Goal: Communication & Community: Answer question/provide support

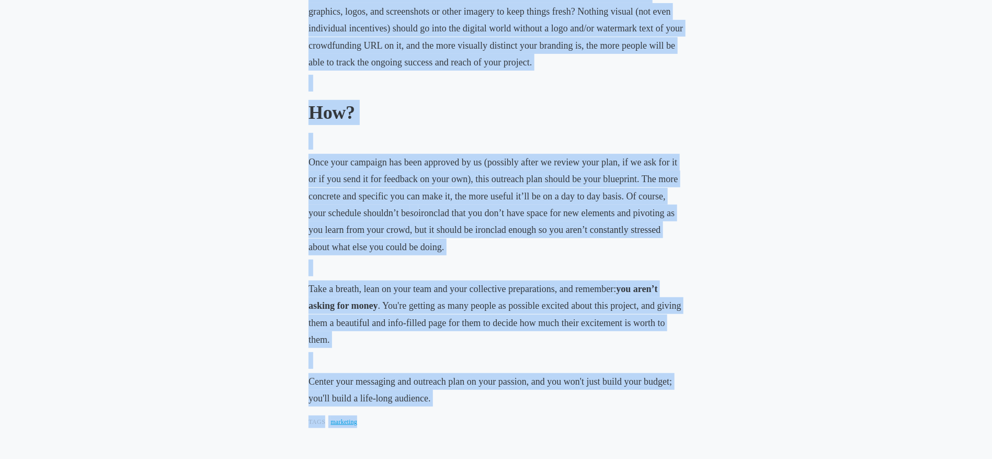
scroll to position [2234, 0]
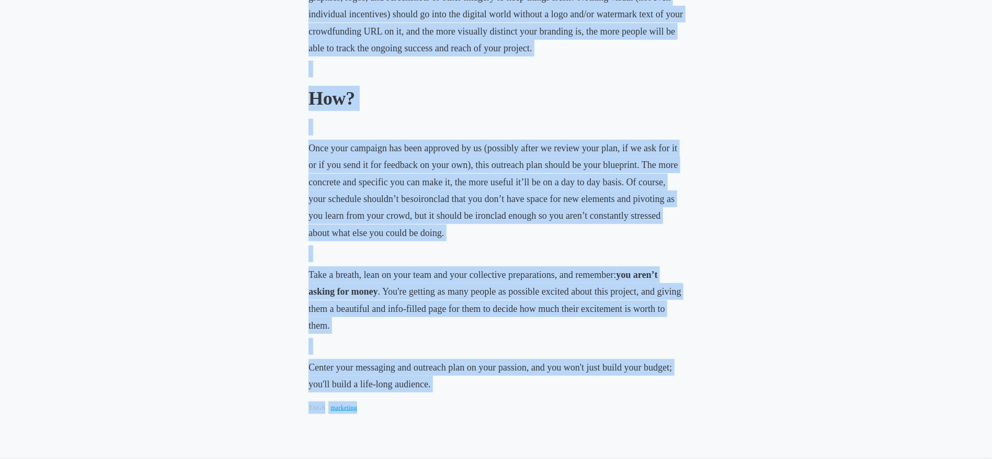
drag, startPoint x: 303, startPoint y: 119, endPoint x: 482, endPoint y: 396, distance: 329.6
copy div "How To Write (And Use) An Outreach Plan August 25, 2020 • Bri Castellini In cas…"
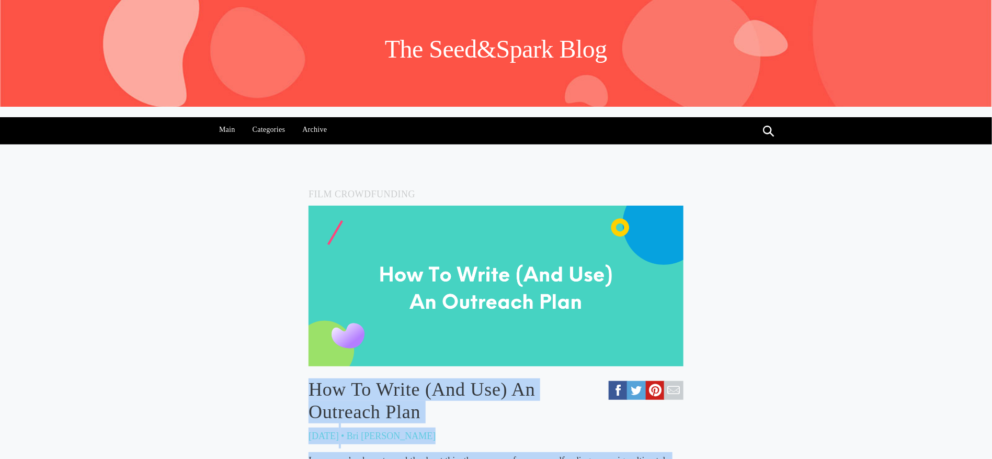
scroll to position [0, 0]
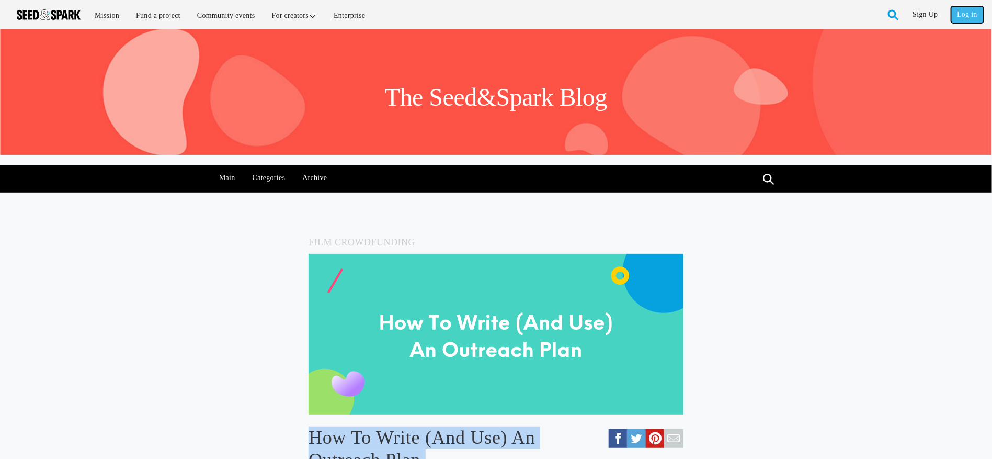
click at [962, 14] on link "Log in" at bounding box center [968, 14] width 32 height 17
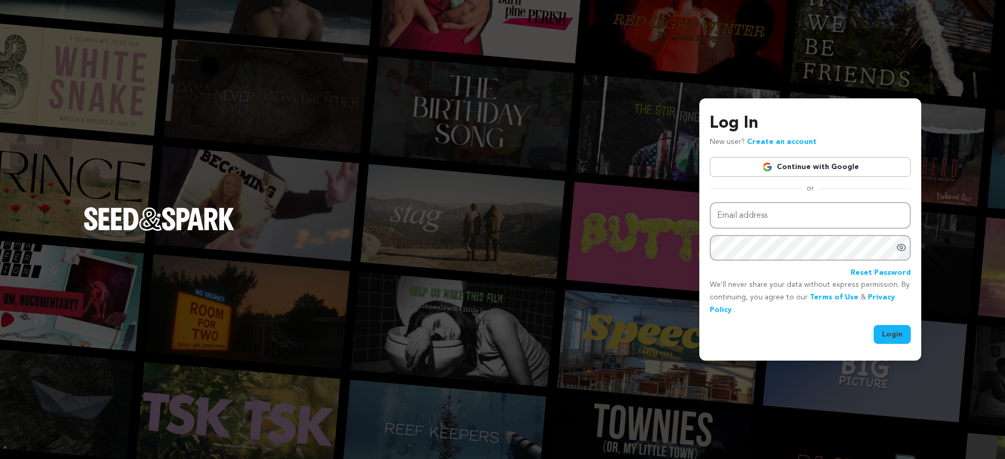
click at [821, 161] on link "Continue with Google" at bounding box center [809, 167] width 201 height 20
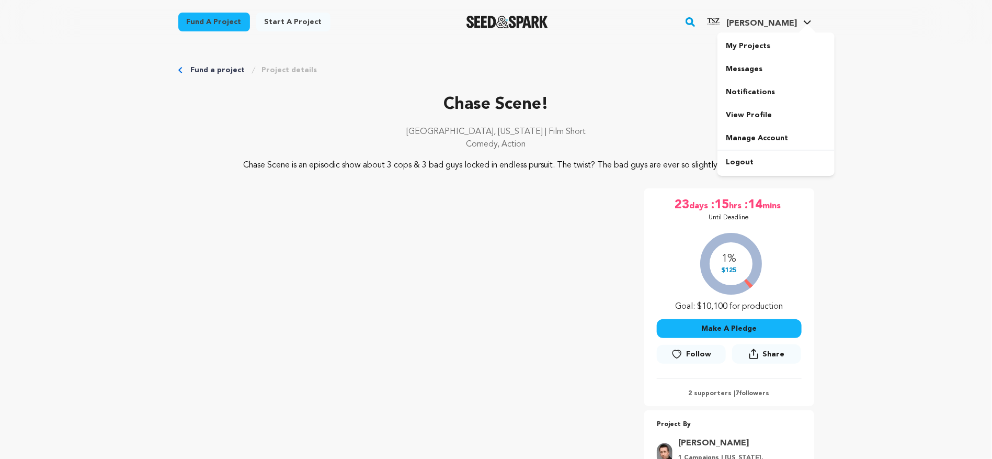
click at [811, 17] on link "Travis Z. Travis Z." at bounding box center [759, 20] width 110 height 19
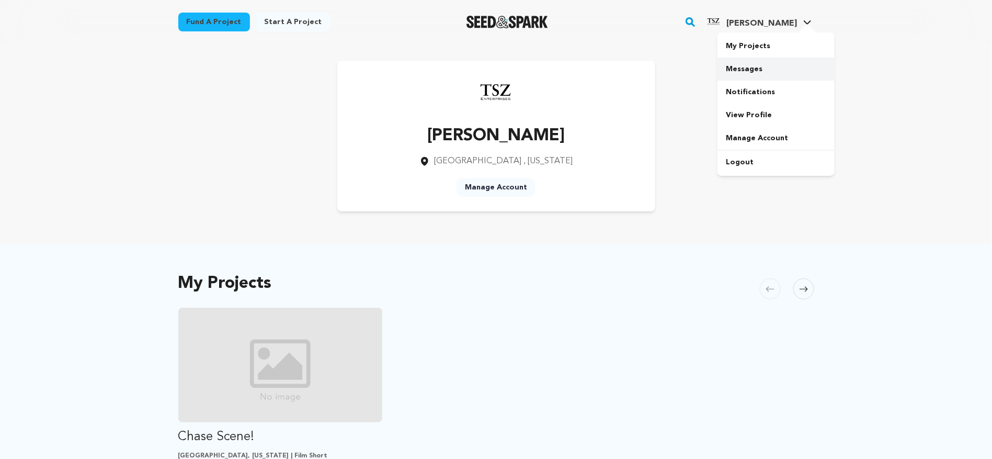
click at [737, 71] on link "Messages" at bounding box center [776, 69] width 117 height 23
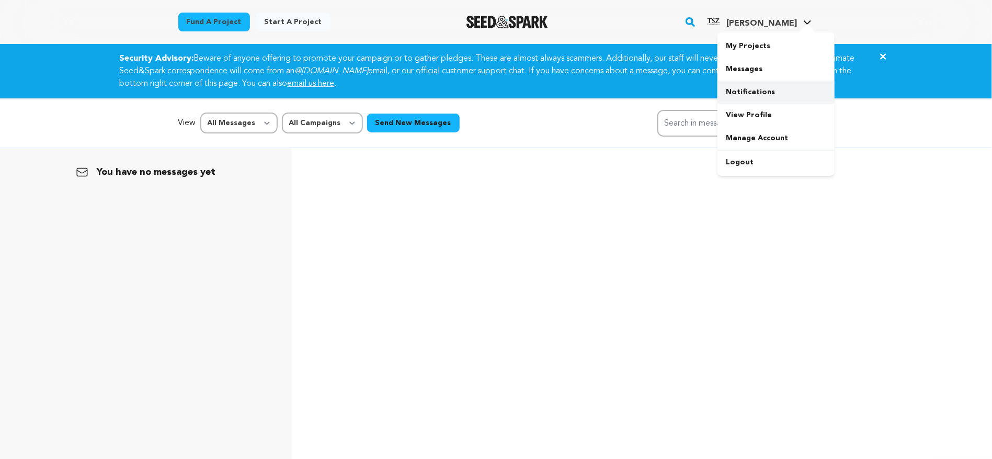
click at [765, 95] on link "Notifications" at bounding box center [776, 92] width 117 height 23
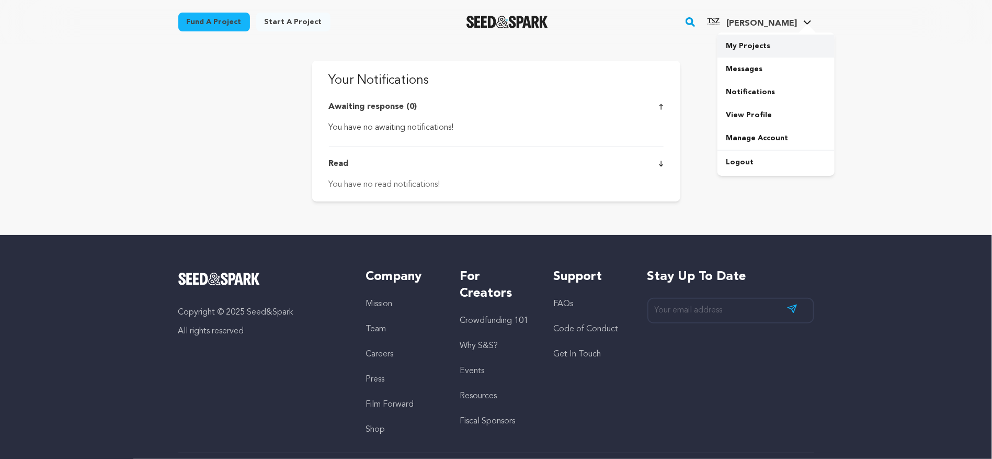
click at [758, 41] on link "My Projects" at bounding box center [776, 46] width 117 height 23
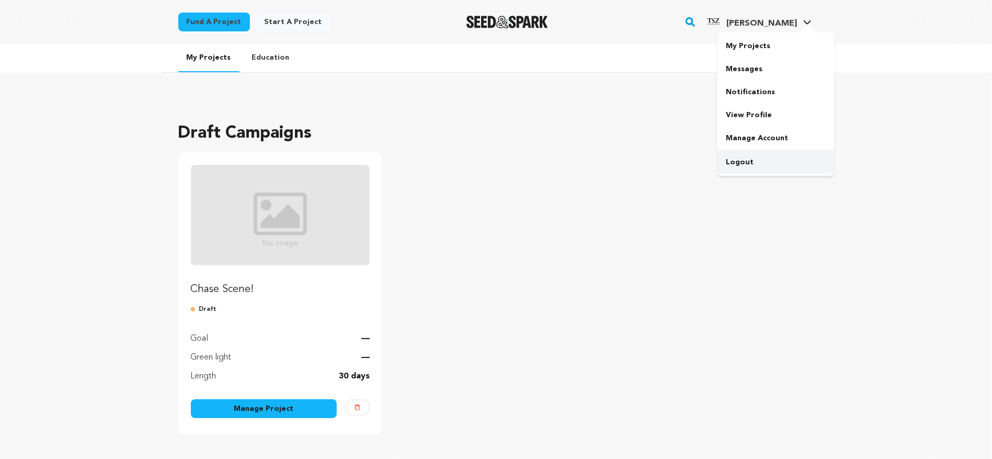
click at [752, 166] on link "Logout" at bounding box center [776, 162] width 117 height 23
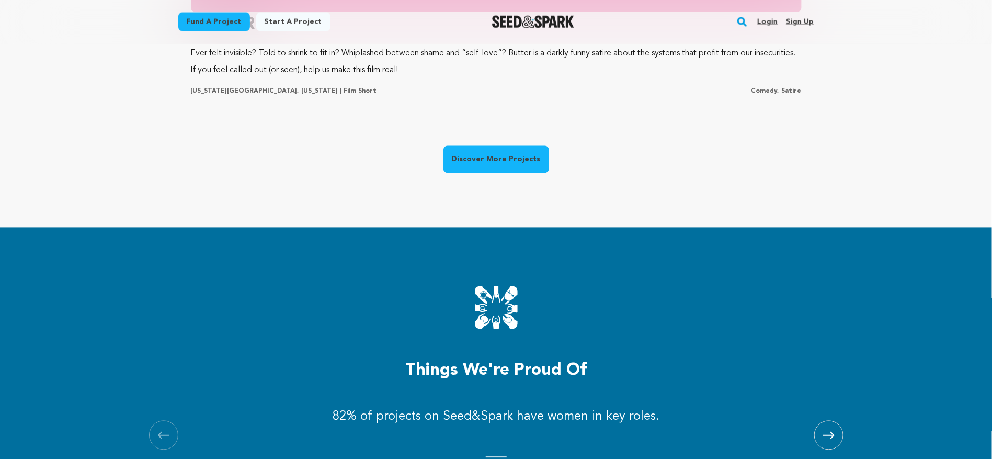
scroll to position [0, 267]
click at [492, 164] on link "Discover More Projects" at bounding box center [497, 159] width 106 height 27
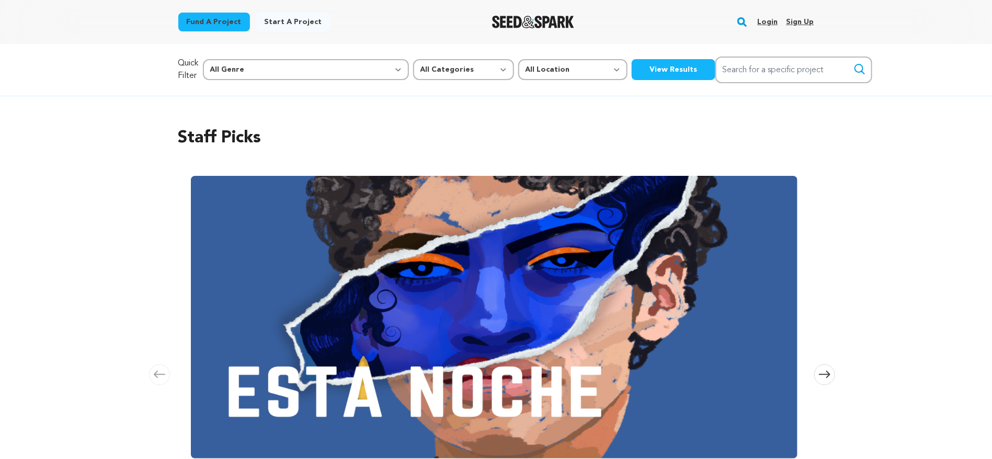
click at [770, 23] on link "Login" at bounding box center [768, 22] width 20 height 17
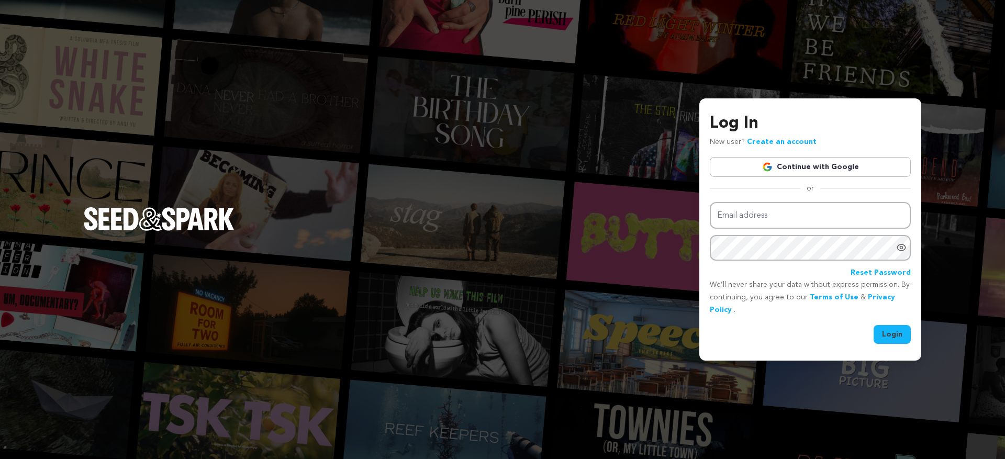
click at [815, 165] on link "Continue with Google" at bounding box center [809, 167] width 201 height 20
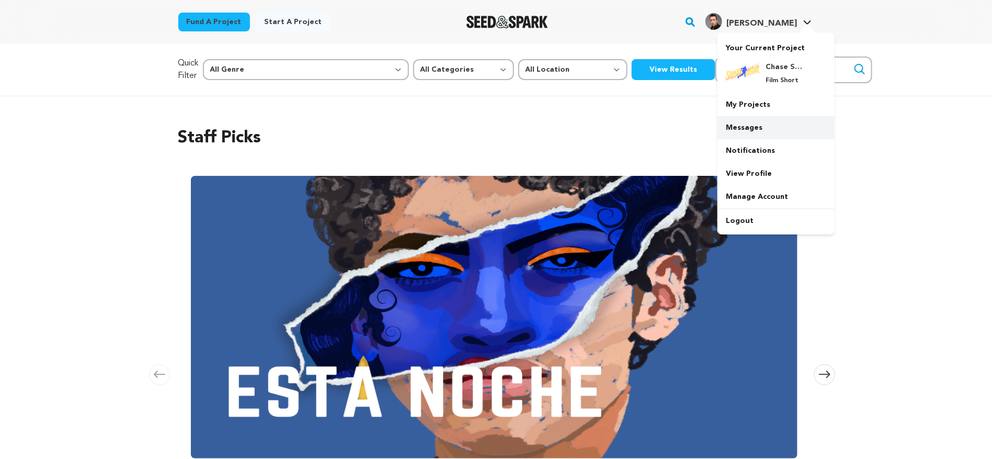
click at [751, 130] on link "Messages" at bounding box center [776, 127] width 117 height 23
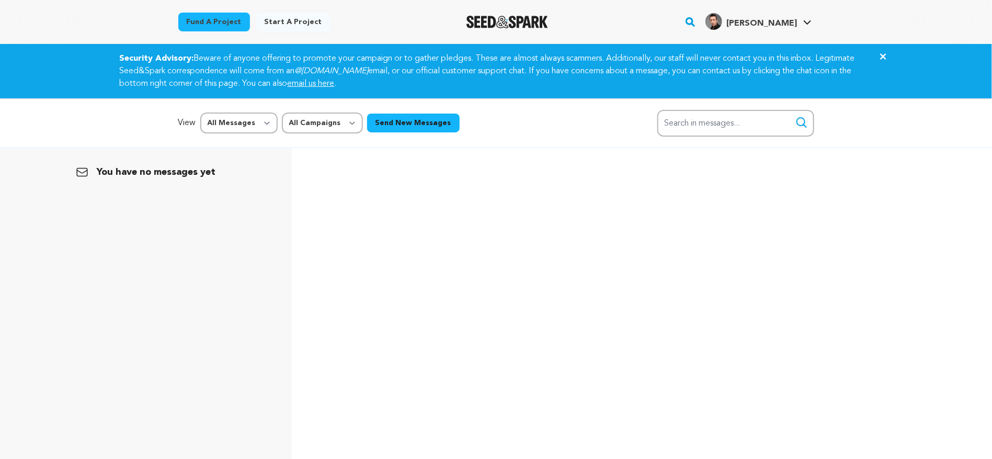
click at [886, 57] on icon "Close" at bounding box center [883, 56] width 13 height 13
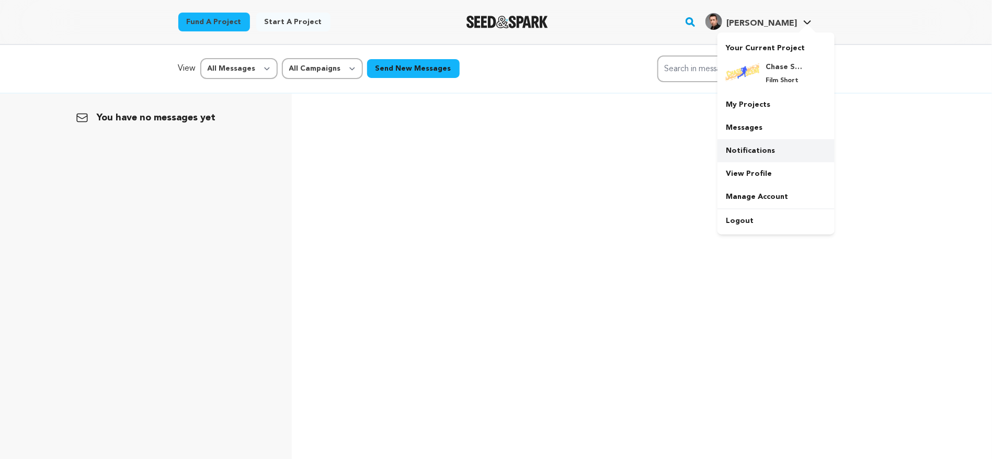
click at [760, 152] on link "Notifications" at bounding box center [776, 150] width 117 height 23
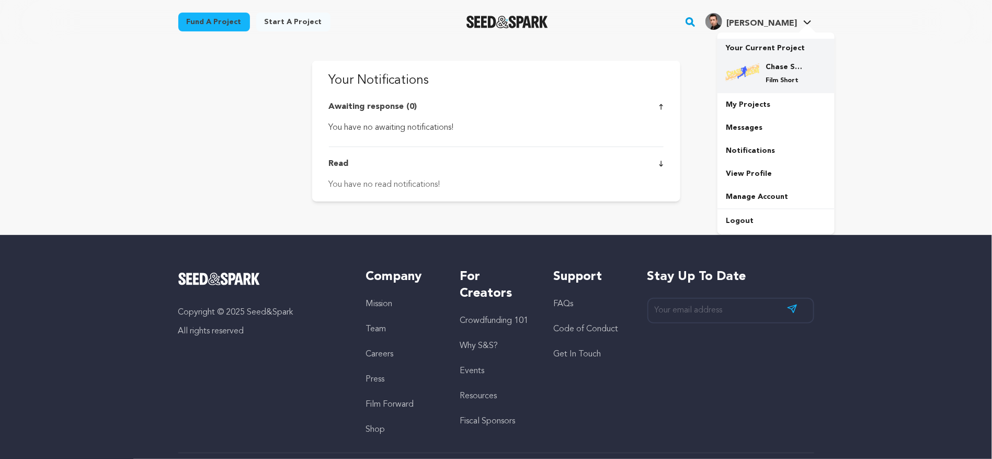
click at [788, 68] on h4 "Chase Scene!" at bounding box center [785, 67] width 38 height 10
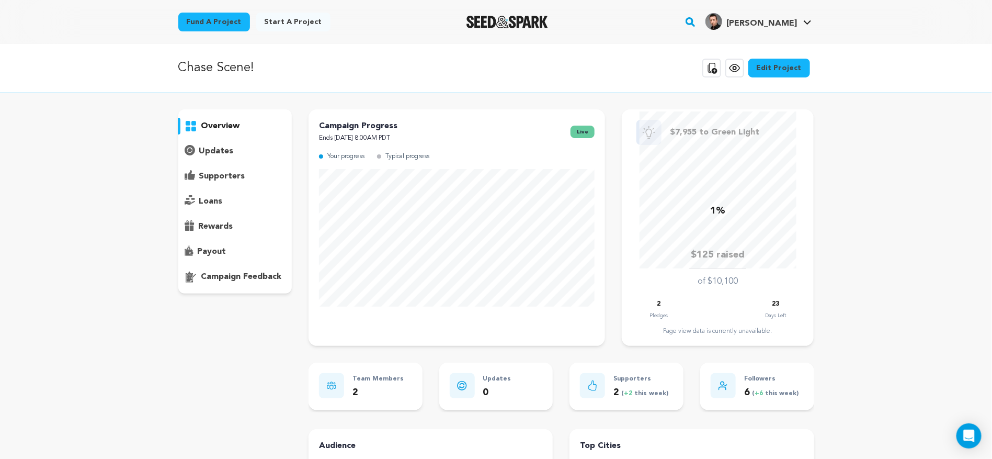
click at [264, 278] on p "campaign feedback" at bounding box center [241, 276] width 81 height 13
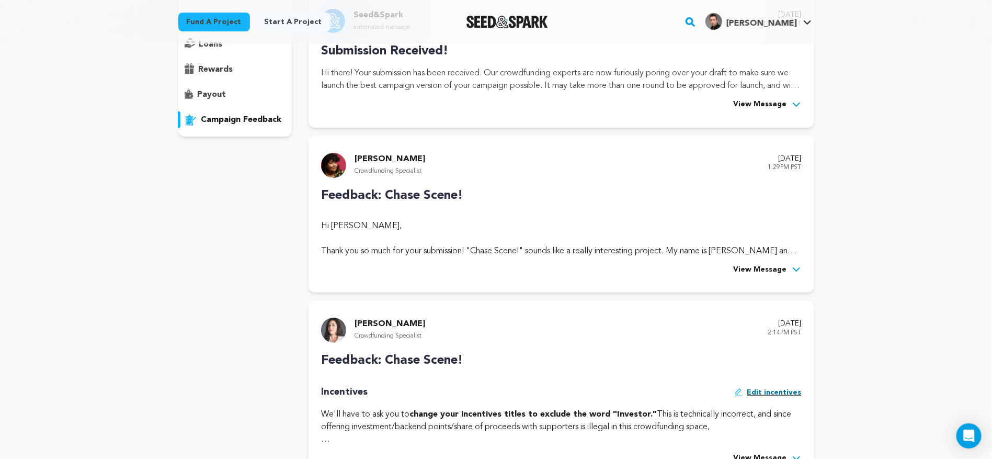
scroll to position [235, 0]
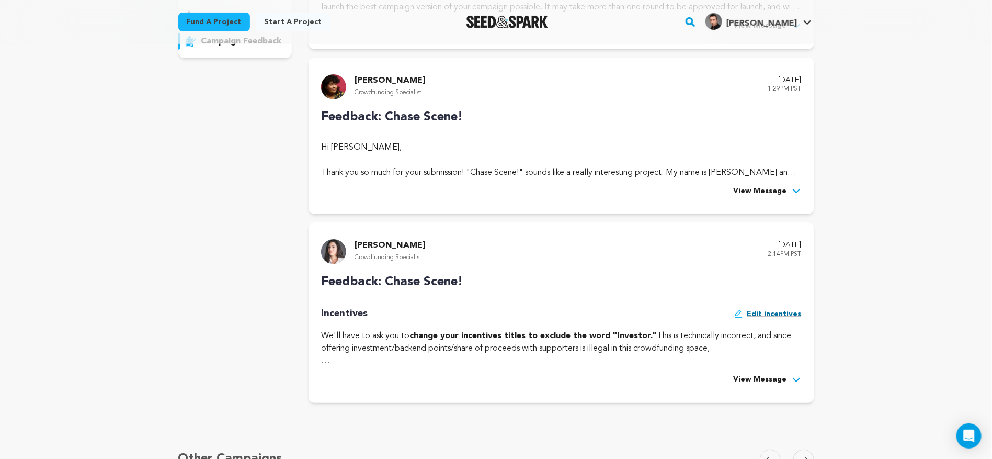
click at [778, 379] on span "View Message" at bounding box center [760, 380] width 53 height 13
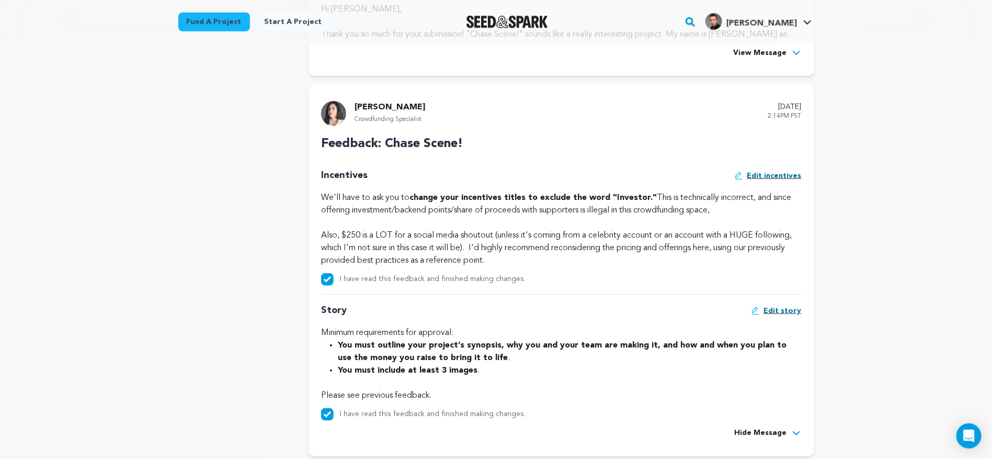
scroll to position [303, 0]
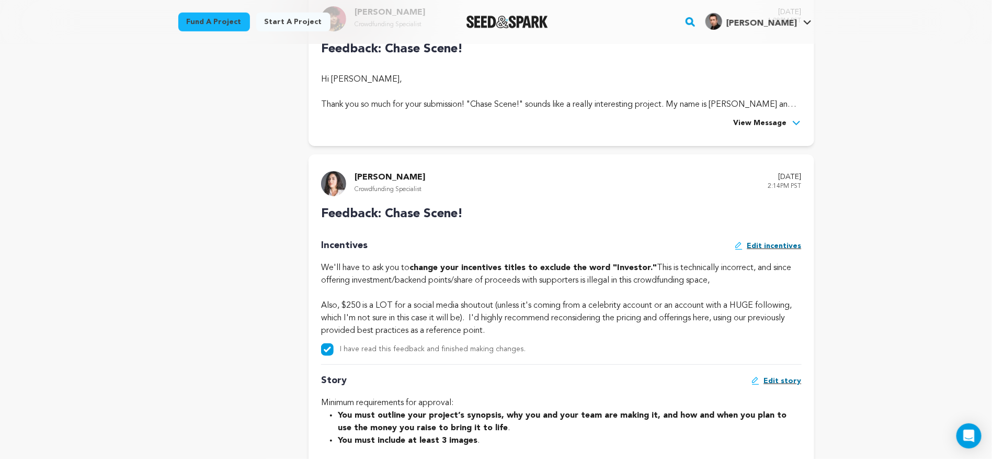
click at [330, 179] on img at bounding box center [333, 183] width 25 height 25
click at [382, 179] on p "Gabriella B." at bounding box center [390, 177] width 71 height 13
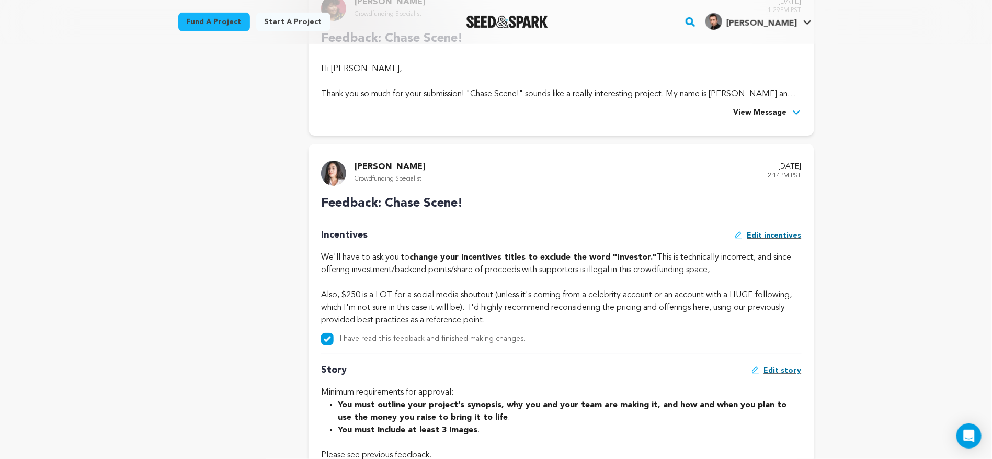
scroll to position [0, 0]
